Goal: Information Seeking & Learning: Find specific fact

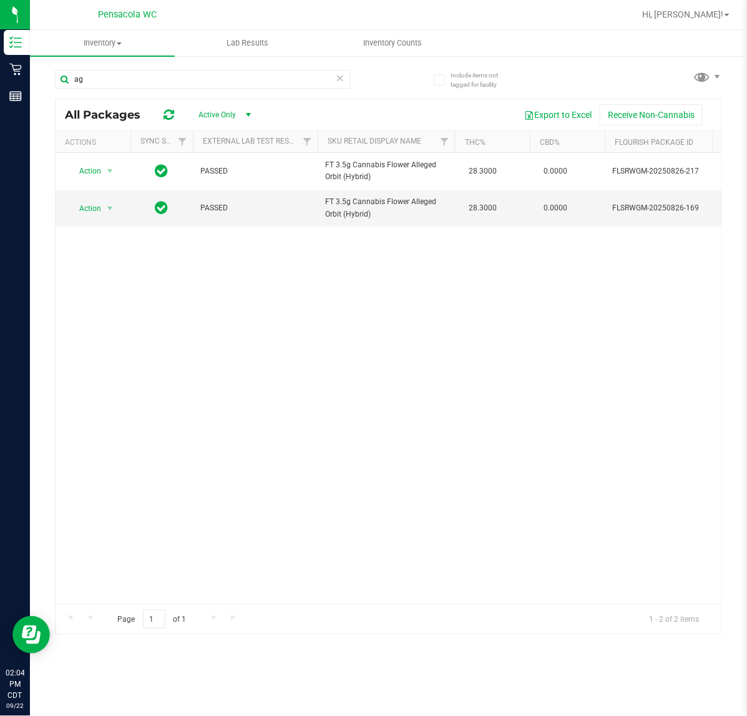
type input "a"
type input "gss"
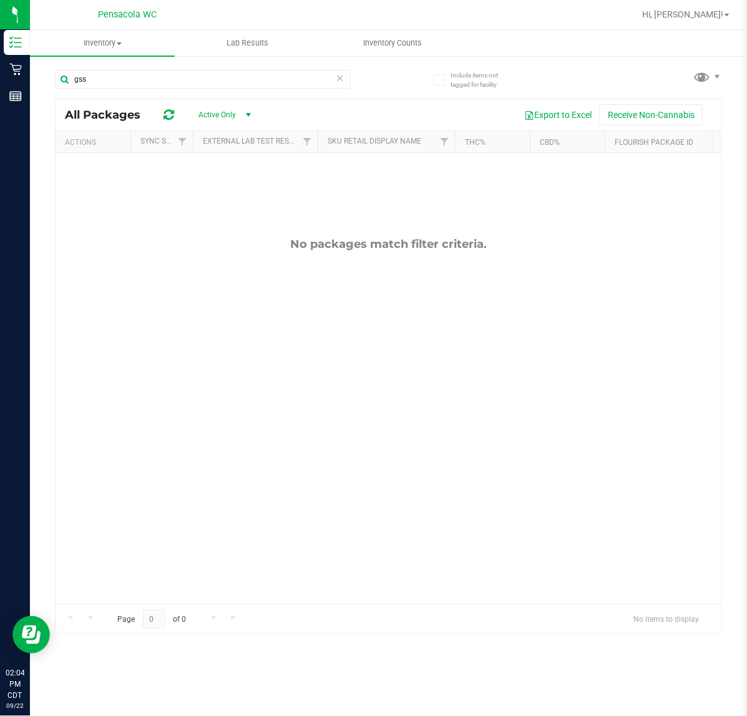
click at [337, 76] on icon at bounding box center [340, 77] width 9 height 15
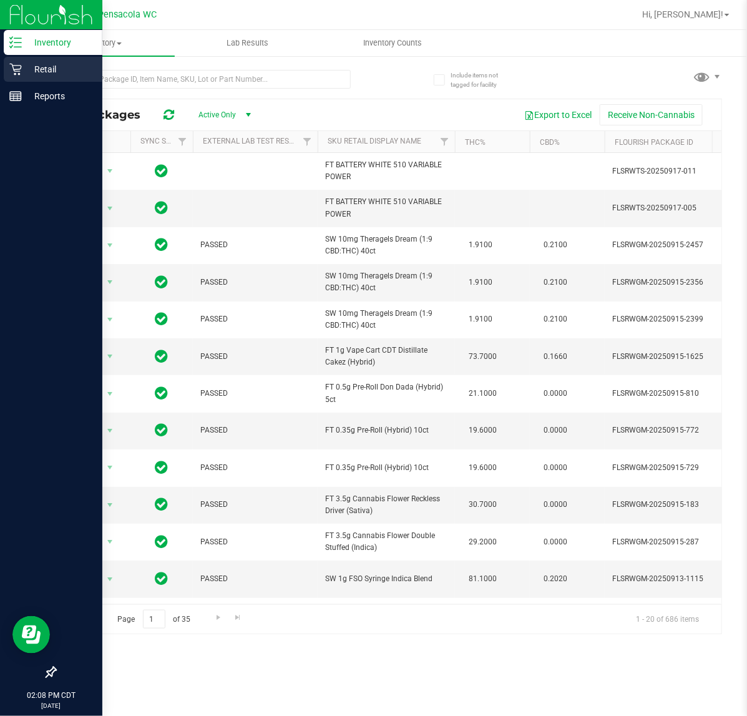
click at [16, 70] on icon at bounding box center [15, 69] width 12 height 12
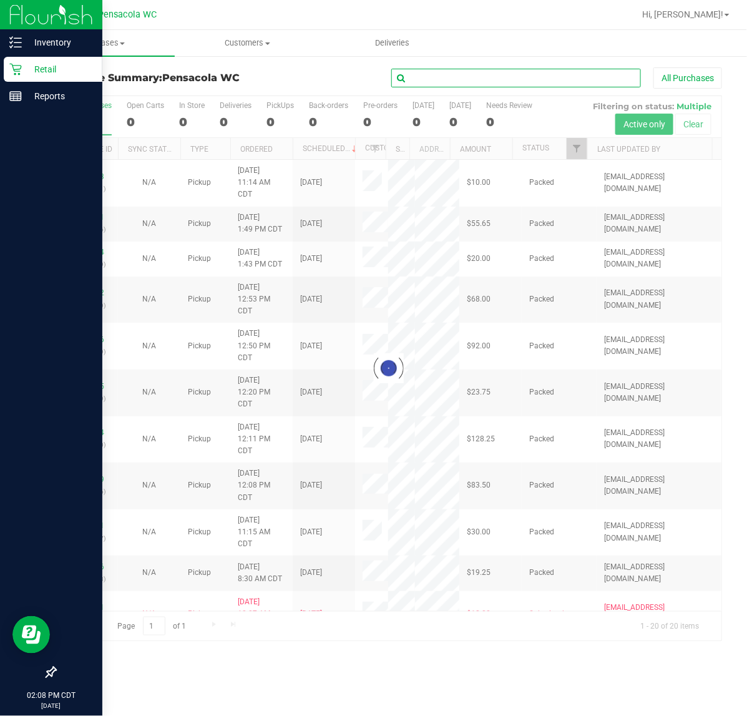
click at [458, 79] on input "text" at bounding box center [516, 78] width 250 height 19
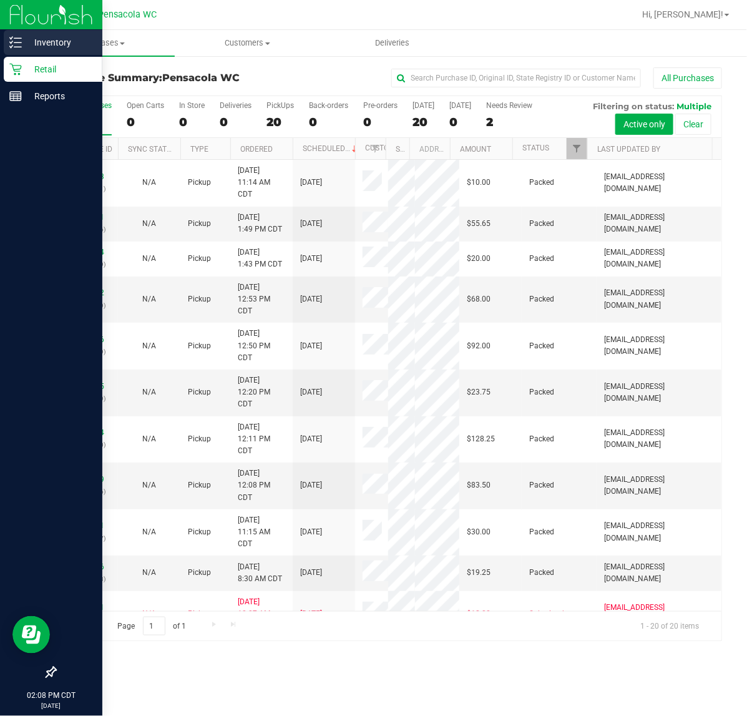
click at [11, 39] on icon at bounding box center [15, 42] width 12 height 12
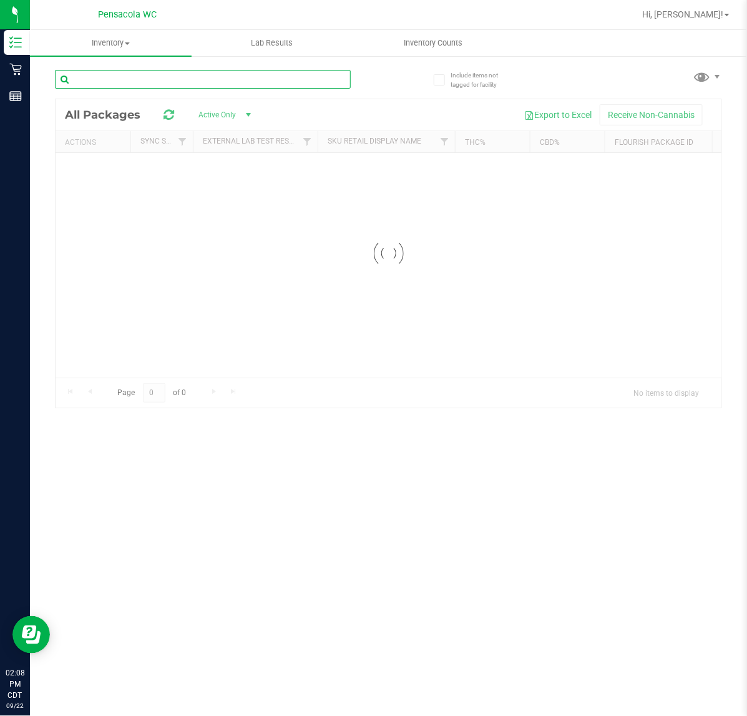
click at [258, 81] on input "text" at bounding box center [203, 79] width 296 height 19
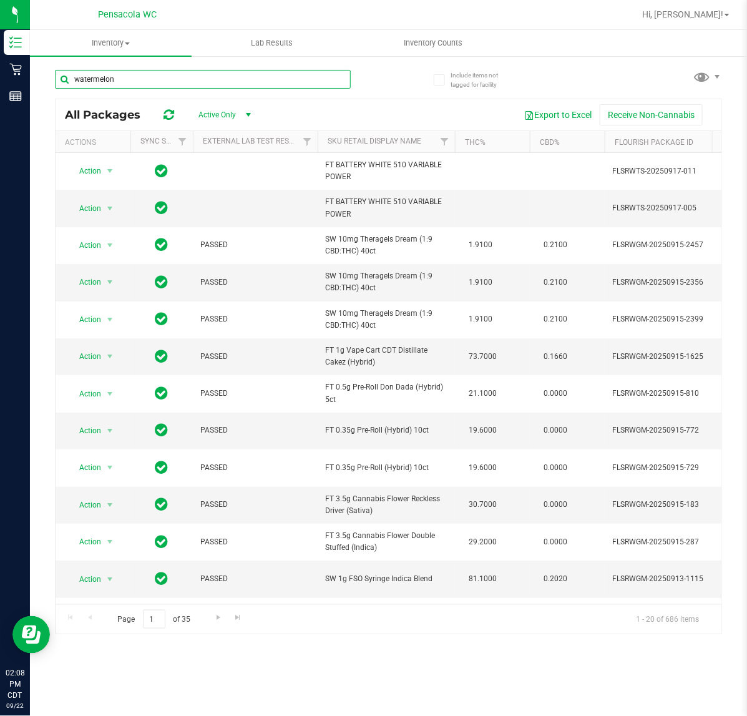
type input "watermelon"
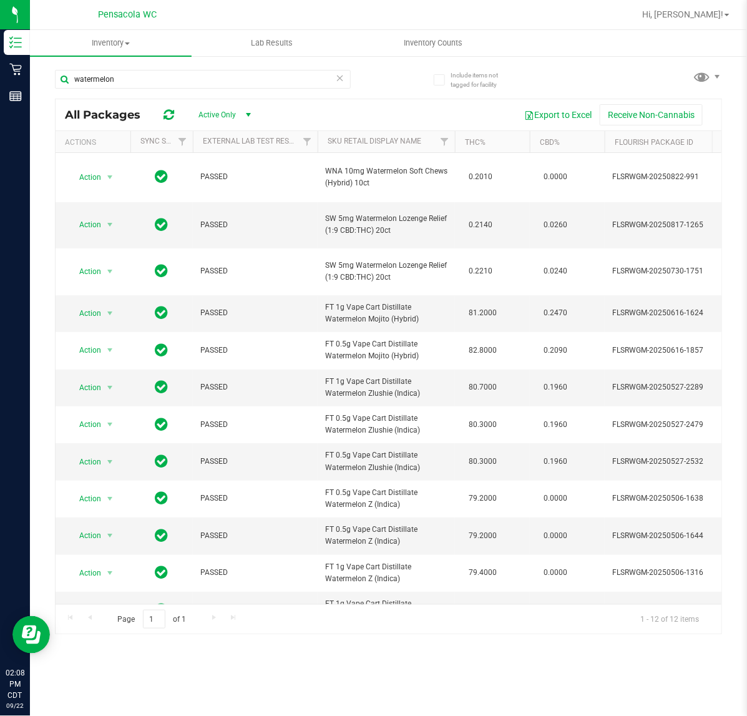
click at [430, 142] on th "Sku Retail Display Name" at bounding box center [386, 142] width 137 height 22
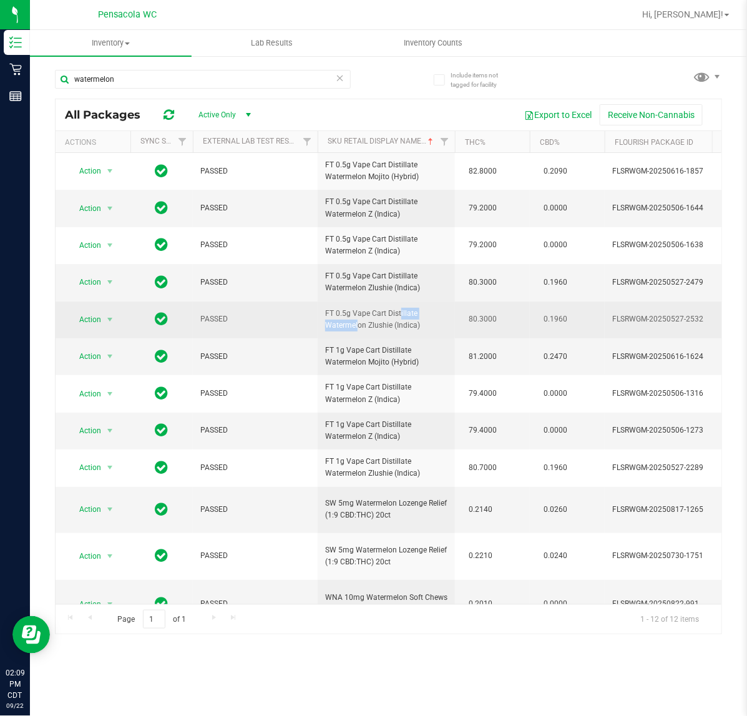
drag, startPoint x: 372, startPoint y: 325, endPoint x: 435, endPoint y: 327, distance: 62.4
click at [435, 327] on span "FT 0.5g Vape Cart Distillate Watermelon Zlushie (Indica)" at bounding box center [386, 320] width 122 height 24
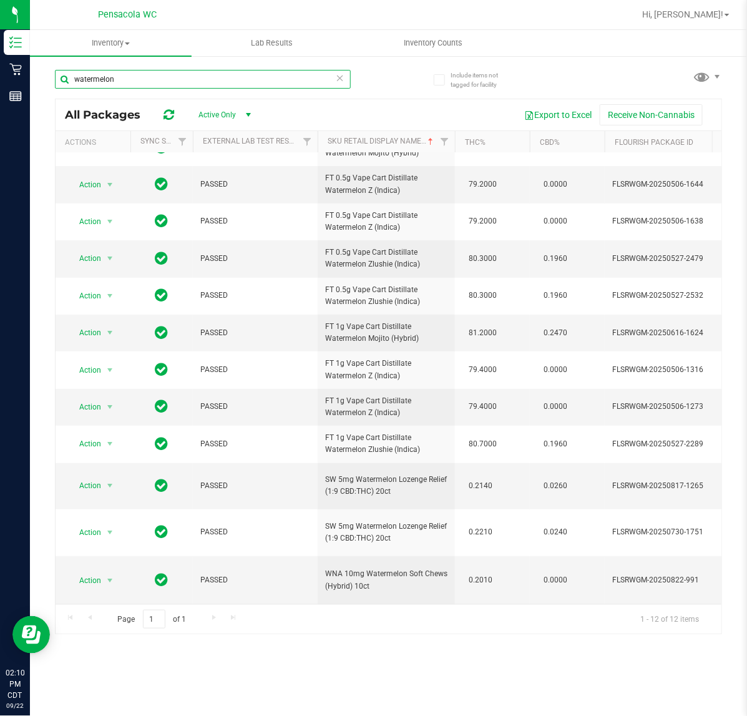
drag, startPoint x: 186, startPoint y: 75, endPoint x: -326, endPoint y: 107, distance: 512.9
click at [0, 107] on html "Inventory Retail Reports 02:10 PM CDT [DATE] 09/22 Pensacola WC Hi, [PERSON_NAM…" at bounding box center [373, 358] width 747 height 716
click at [342, 74] on icon at bounding box center [340, 77] width 9 height 15
